Goal: Task Accomplishment & Management: Complete application form

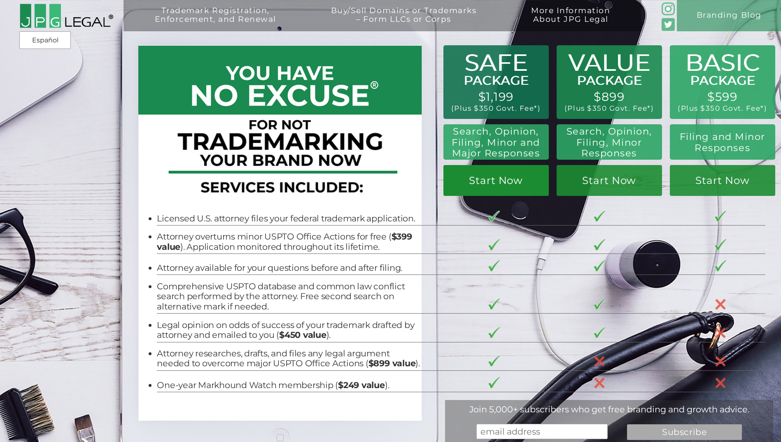
click at [499, 183] on link "Start Now" at bounding box center [495, 180] width 105 height 31
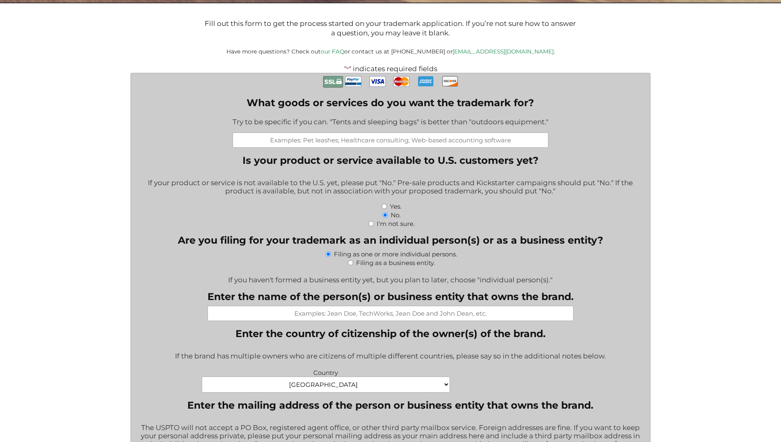
scroll to position [206, 0]
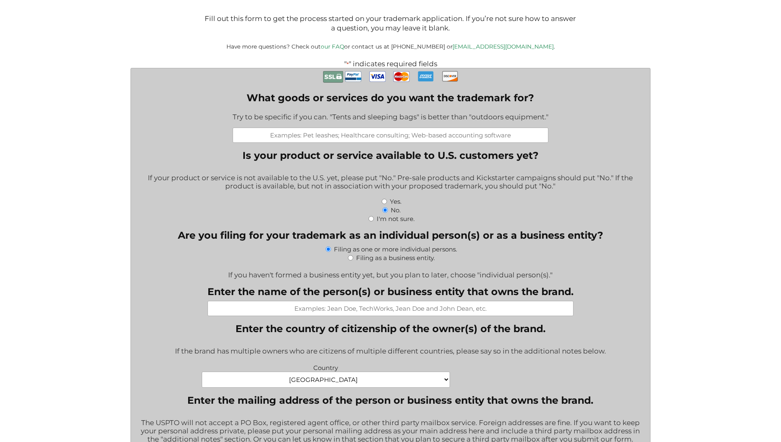
click at [384, 137] on input "What goods or services do you want the trademark for?" at bounding box center [390, 135] width 316 height 15
click at [469, 138] on input "Mission: Advice Your Story. Our Mission." at bounding box center [390, 135] width 316 height 15
type input "Mission: Advice Your Story. Our Mission. Financial Planning & Wealth Management"
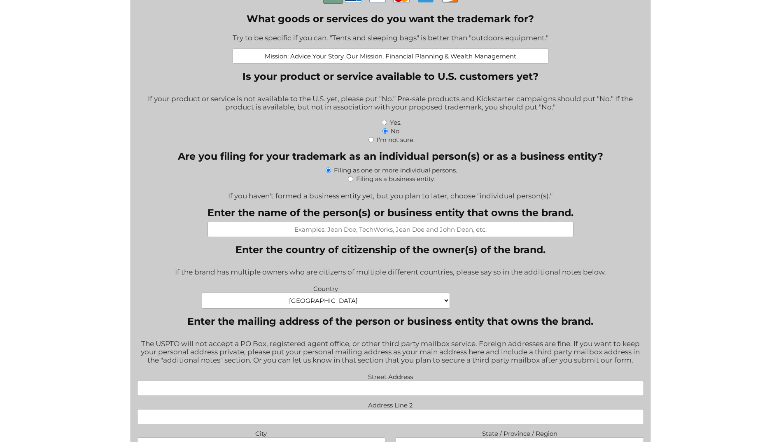
scroll to position [288, 0]
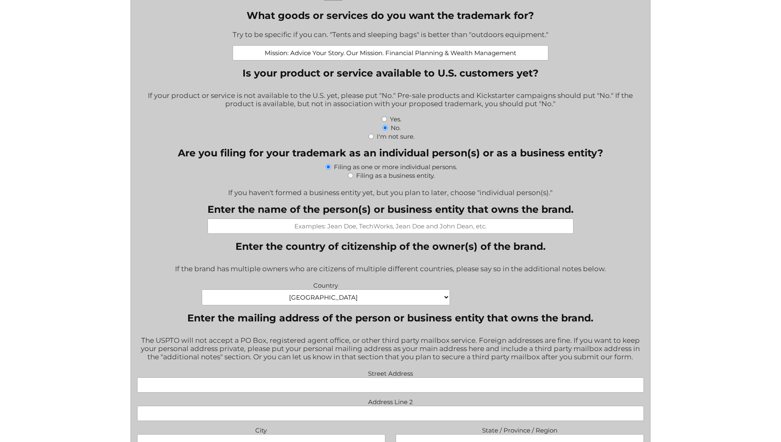
click at [346, 175] on div "Filing as a business entity." at bounding box center [390, 175] width 507 height 9
click at [350, 176] on input "Filing as a business entity." at bounding box center [350, 175] width 5 height 5
radio input "true"
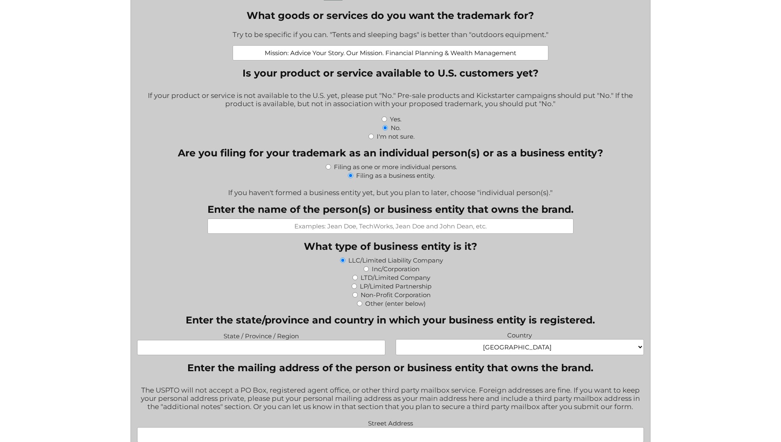
click at [263, 229] on input "Enter the name of the person(s) or business entity that owns the brand." at bounding box center [390, 225] width 366 height 15
type input "Mission Advice LLC"
click at [492, 260] on div "LLC/Limited Liability Company" at bounding box center [390, 260] width 507 height 9
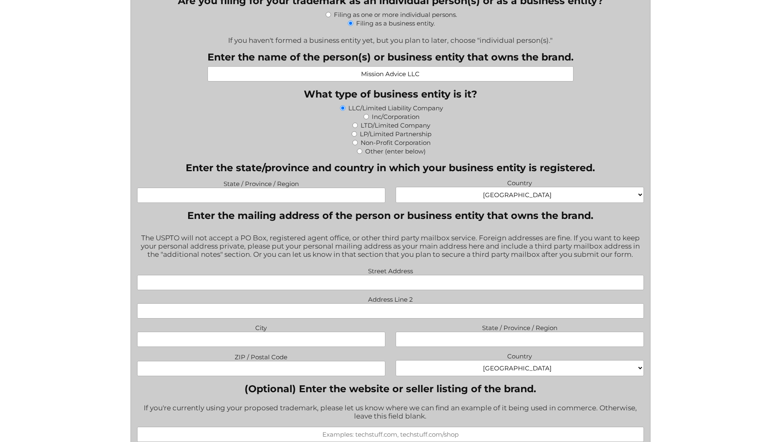
scroll to position [453, 0]
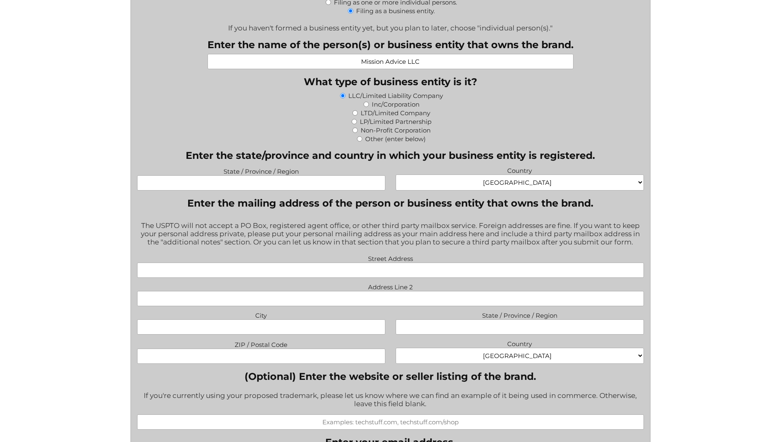
click at [194, 184] on input "State / Province / Region" at bounding box center [261, 182] width 248 height 15
type input "[US_STATE]"
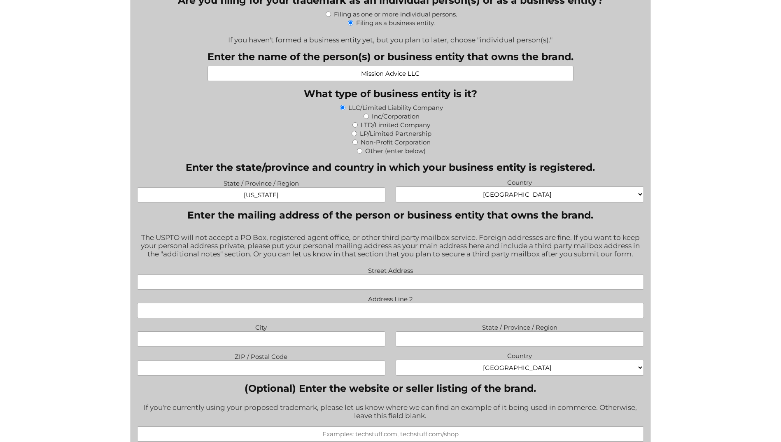
scroll to position [494, 0]
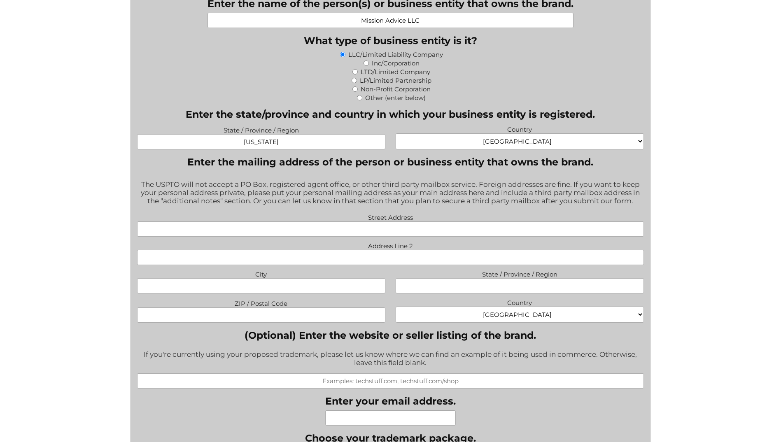
click at [282, 234] on input "Street Address" at bounding box center [390, 228] width 507 height 15
type input "[STREET_ADDRESS]"
click at [264, 286] on input "City" at bounding box center [261, 285] width 248 height 15
type input "[GEOGRAPHIC_DATA]"
type input "WV"
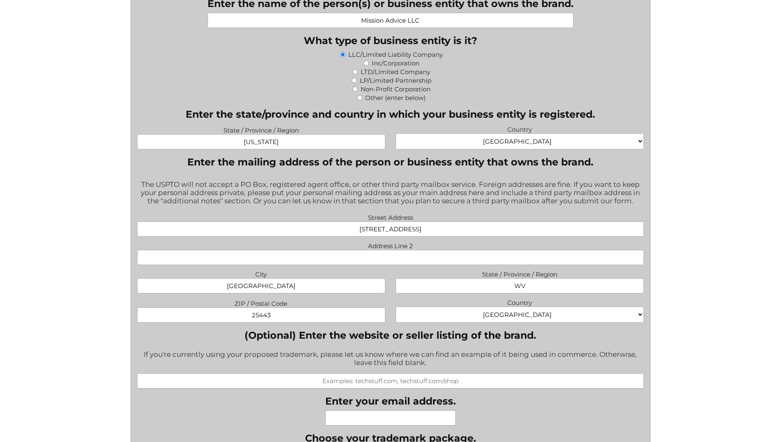
type input "25443"
click at [511, 346] on div "(Optional) Enter the website or seller listing of the brand. If you're currentl…" at bounding box center [390, 358] width 507 height 59
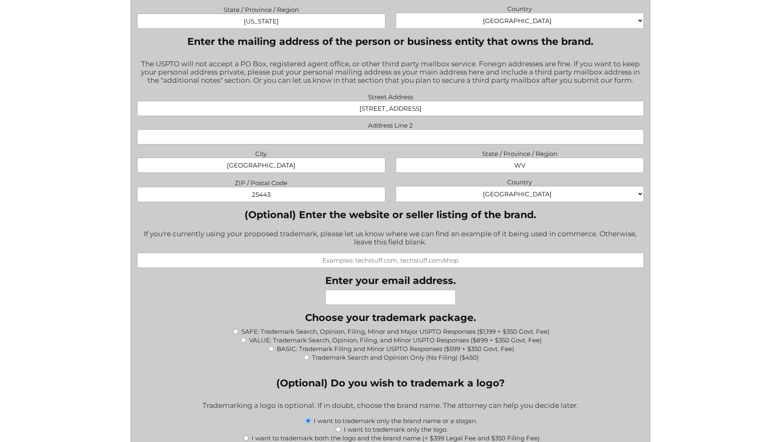
scroll to position [617, 0]
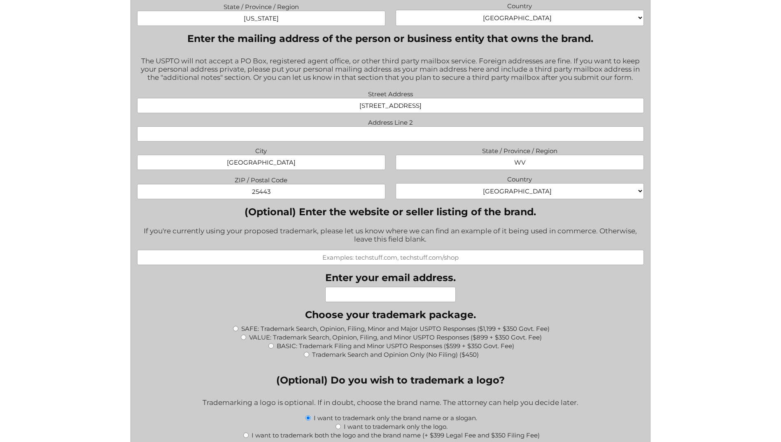
click at [294, 265] on input "(Optional) Enter the website or seller listing of the brand." at bounding box center [390, 257] width 507 height 15
click at [411, 256] on input "(Optional) Enter the website or seller listing of the brand." at bounding box center [390, 257] width 507 height 15
paste input "[URL][DOMAIN_NAME]"
type input "[URL][DOMAIN_NAME]"
click at [375, 296] on input "Enter your email address." at bounding box center [390, 294] width 130 height 15
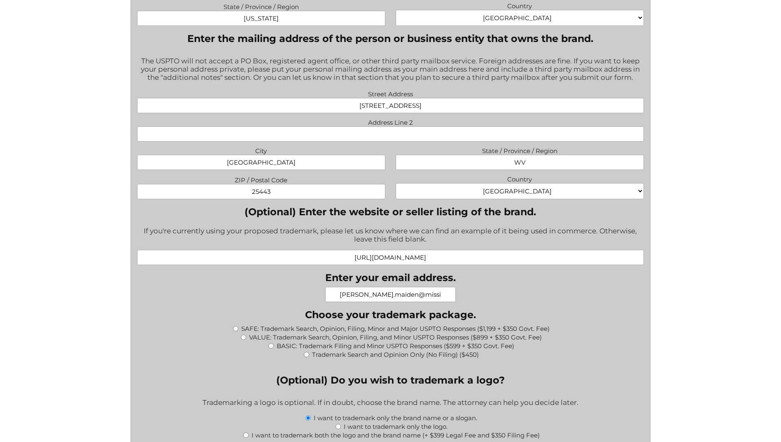
type input "[PERSON_NAME][EMAIL_ADDRESS][DOMAIN_NAME]"
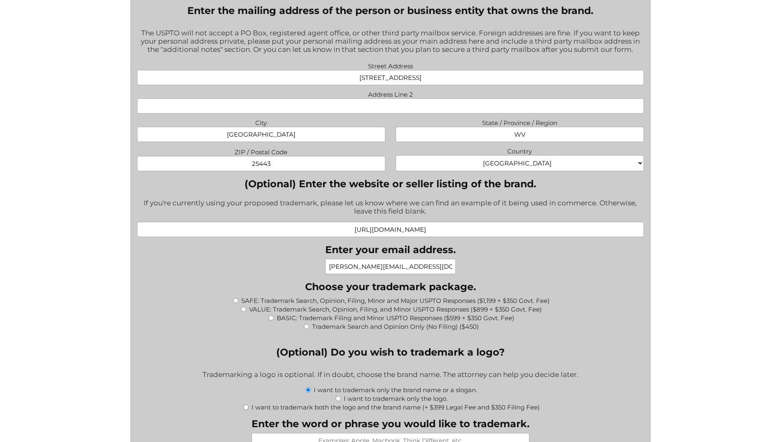
scroll to position [700, 0]
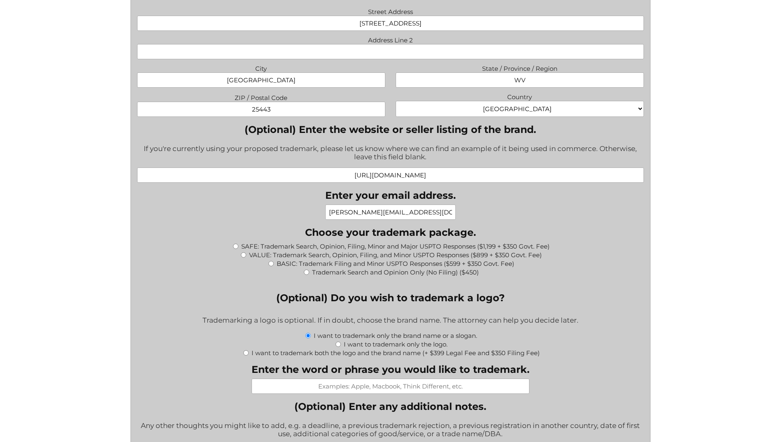
click at [237, 247] on input "SAFE: Trademark Search, Opinion, Filing, Minor and Major USPTO Responses ($1,19…" at bounding box center [235, 246] width 5 height 5
radio input "true"
type input "$1,549.00"
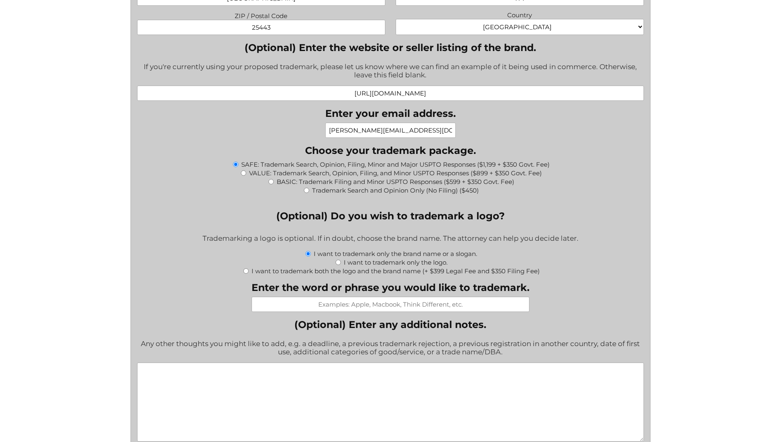
scroll to position [782, 0]
click at [556, 257] on div "I want to trademark only the brand name or a slogan." at bounding box center [390, 253] width 507 height 9
click at [556, 255] on div "I want to trademark only the brand name or a slogan." at bounding box center [390, 253] width 507 height 9
click at [603, 260] on div "I want to trademark only the logo." at bounding box center [390, 261] width 507 height 9
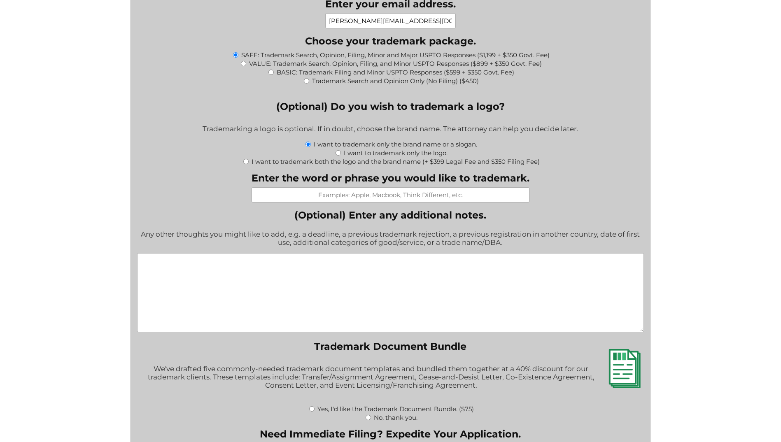
scroll to position [905, 0]
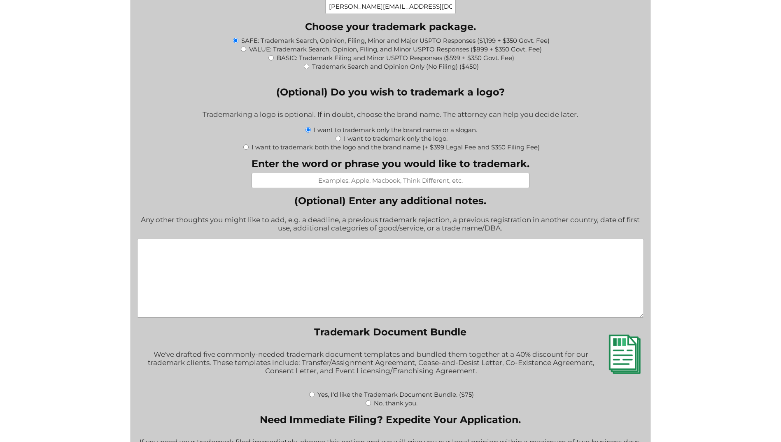
click at [164, 250] on textarea "(Optional) Enter any additional notes." at bounding box center [390, 278] width 507 height 79
click at [450, 246] on textarea "We have two trademarks now: (1)" at bounding box center [390, 278] width 507 height 79
click at [411, 249] on textarea "We have two trademarks now: (1) Mission:Advice" at bounding box center [390, 278] width 507 height 79
click at [426, 264] on textarea "We have two trademarks now: (1) Mission:Advice Serial Number 88821614, Registra…" at bounding box center [390, 278] width 507 height 79
click at [442, 264] on textarea "We have two trademarks now: (1) Mission:Advice Serial Number 88821614, Registra…" at bounding box center [390, 278] width 507 height 79
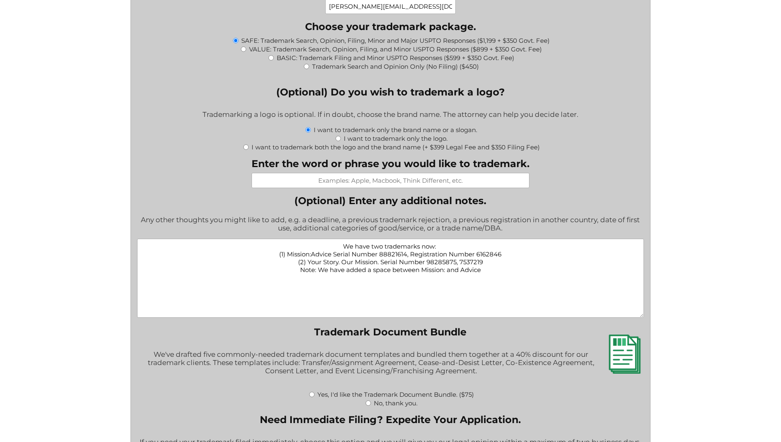
click at [491, 273] on textarea "We have two trademarks now: (1) Mission:Advice Serial Number 88821614, Registra…" at bounding box center [390, 278] width 507 height 79
click at [616, 274] on textarea "We have two trademarks now: (1) Mission:Advice Serial Number 88821614, Registra…" at bounding box center [390, 278] width 507 height 79
click at [185, 272] on textarea "We have two trademarks now: (1) Mission:Advice Serial Number 88821614, Registra…" at bounding box center [390, 278] width 507 height 79
click at [624, 268] on textarea "We have two trademarks now: (1) Mission:Advice Serial Number 88821614, Registra…" at bounding box center [390, 278] width 507 height 79
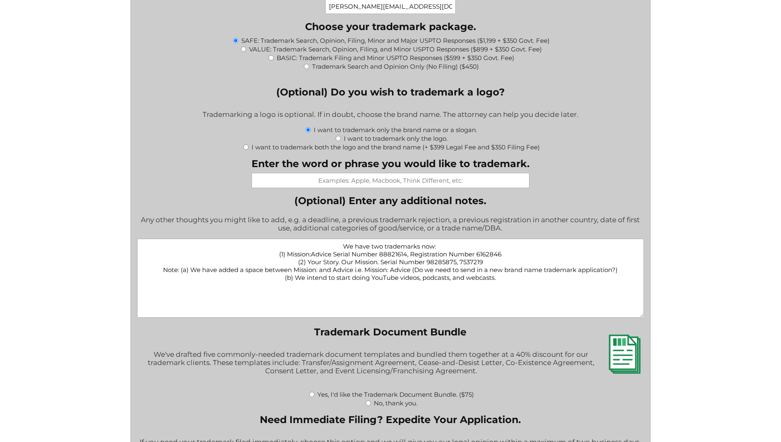
click at [295, 280] on textarea "We have two trademarks now: (1) Mission:Advice Serial Number 88821614, Registra…" at bounding box center [390, 278] width 507 height 79
click at [620, 292] on textarea "We have two trademarks now: (1) Mission:Advice Serial Number 88821614, Registra…" at bounding box center [390, 278] width 507 height 79
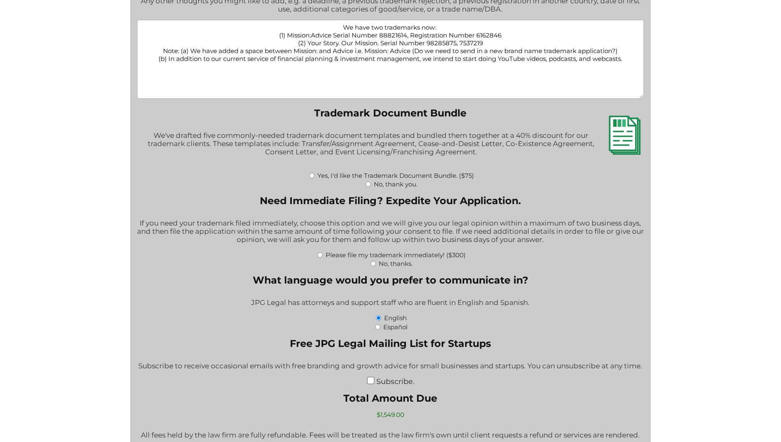
scroll to position [1152, 0]
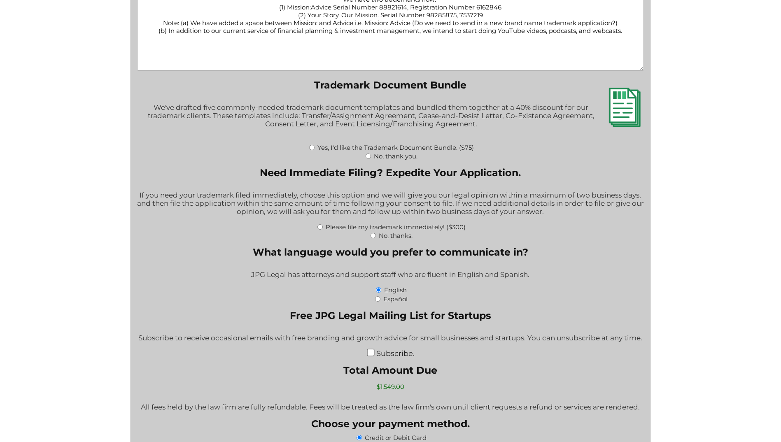
type textarea "We have two trademarks now: (1) Mission:Advice Serial Number 88821614, Registra…"
click at [369, 156] on input "No, thank you." at bounding box center [367, 155] width 5 height 5
radio input "true"
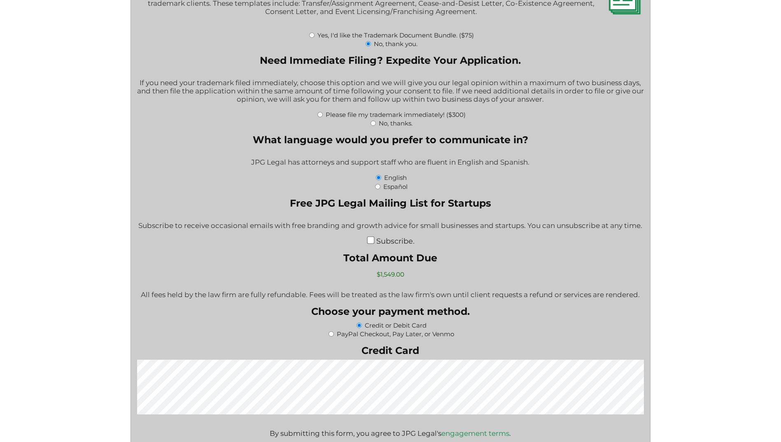
scroll to position [1276, 0]
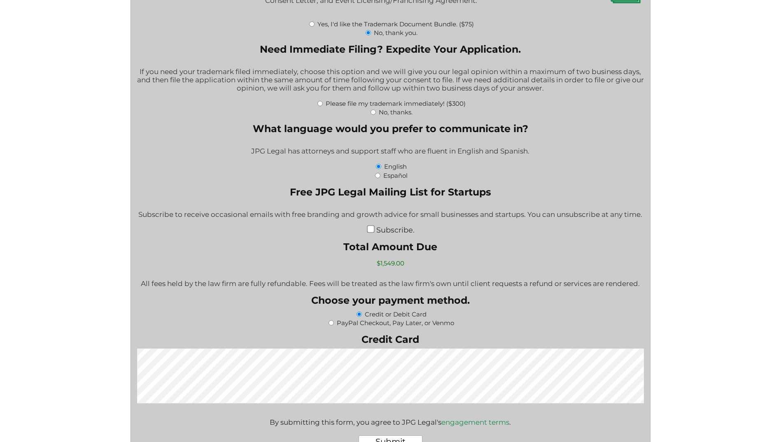
click at [319, 104] on input "Please file my trademark immediately! ($300)" at bounding box center [319, 103] width 5 height 5
radio input "true"
type input "$1,849.00"
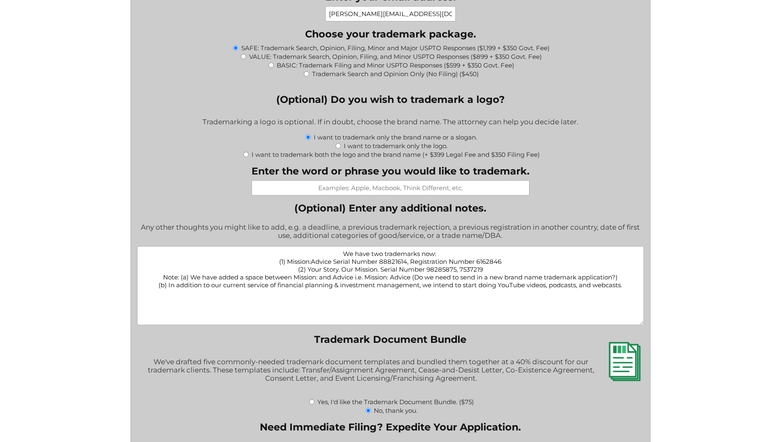
scroll to position [905, 0]
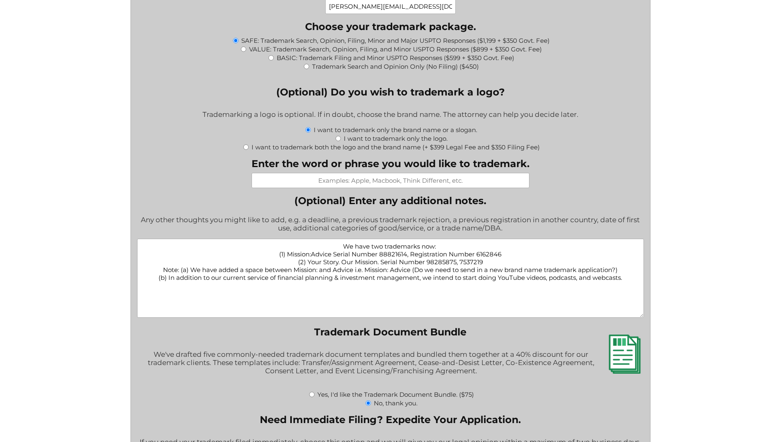
click at [632, 277] on textarea "We have two trademarks now: (1) Mission:Advice Serial Number 88821614, Registra…" at bounding box center [390, 278] width 507 height 79
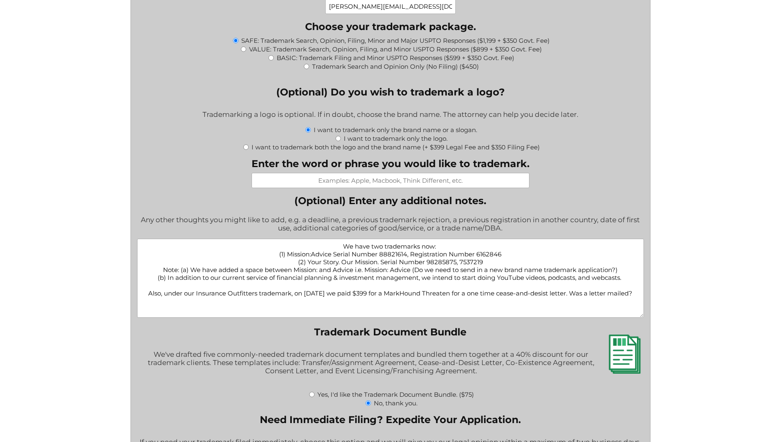
click at [635, 295] on textarea "We have two trademarks now: (1) Mission:Advice Serial Number 88821614, Registra…" at bounding box center [390, 278] width 507 height 79
click at [460, 306] on textarea "We have two trademarks now: (1) Mission:Advice Serial Number 88821614, Registra…" at bounding box center [390, 278] width 507 height 79
click at [451, 302] on textarea "We have two trademarks now: (1) Mission:Advice Serial Number 88821614, Registra…" at bounding box center [390, 278] width 507 height 79
click at [353, 308] on textarea "We have two trademarks now: (1) Mission:Advice Serial Number 88821614, Registra…" at bounding box center [390, 278] width 507 height 79
click at [531, 286] on textarea "We have two trademarks now: (1) Mission:Advice Serial Number 88821614, Registra…" at bounding box center [390, 278] width 507 height 79
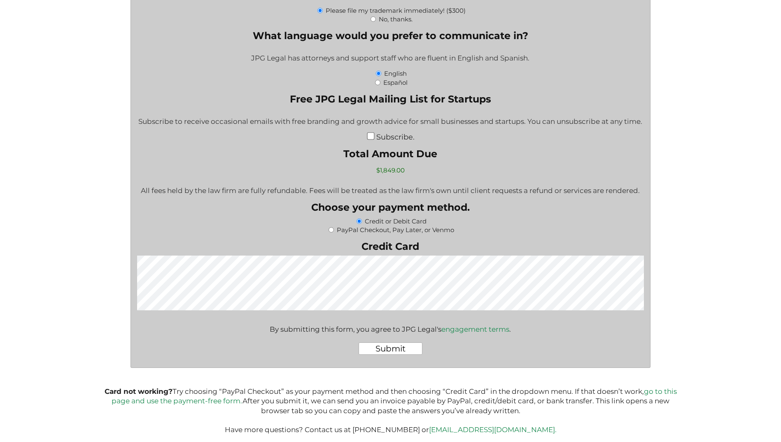
scroll to position [1379, 0]
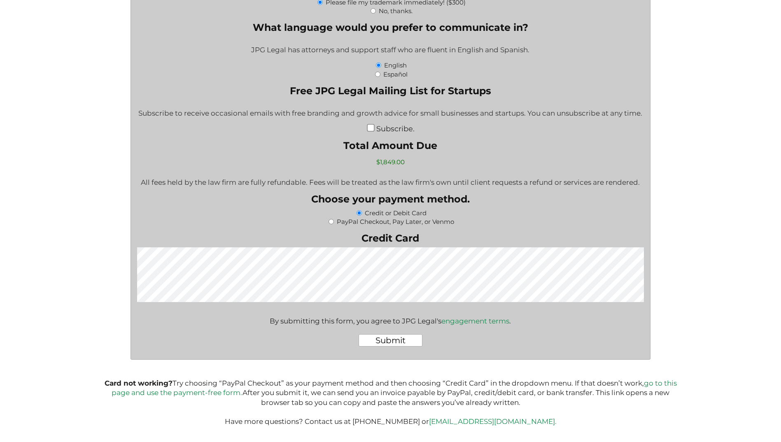
type textarea "We have two trademarks now: (1) Mission:Advice Serial Number 88821614, Registra…"
click at [587, 332] on div "Submit" at bounding box center [390, 341] width 507 height 26
click at [384, 342] on input "Submit" at bounding box center [390, 340] width 64 height 12
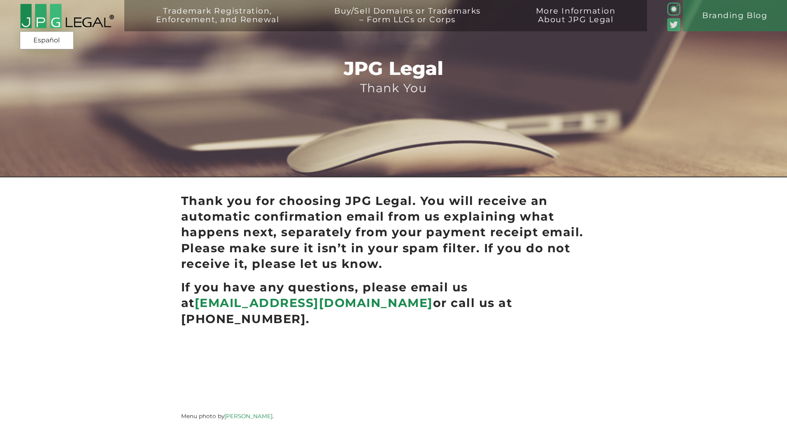
click at [657, 265] on div "JPG Legal Thank You Thank you for choosing JPG Legal. You will receive an autom…" at bounding box center [393, 212] width 787 height 425
drag, startPoint x: 25, startPoint y: 243, endPoint x: 29, endPoint y: 239, distance: 5.2
click at [29, 239] on div "JPG Legal Thank You Thank you for choosing JPG Legal. You will receive an autom…" at bounding box center [393, 212] width 787 height 425
